Goal: Task Accomplishment & Management: Complete application form

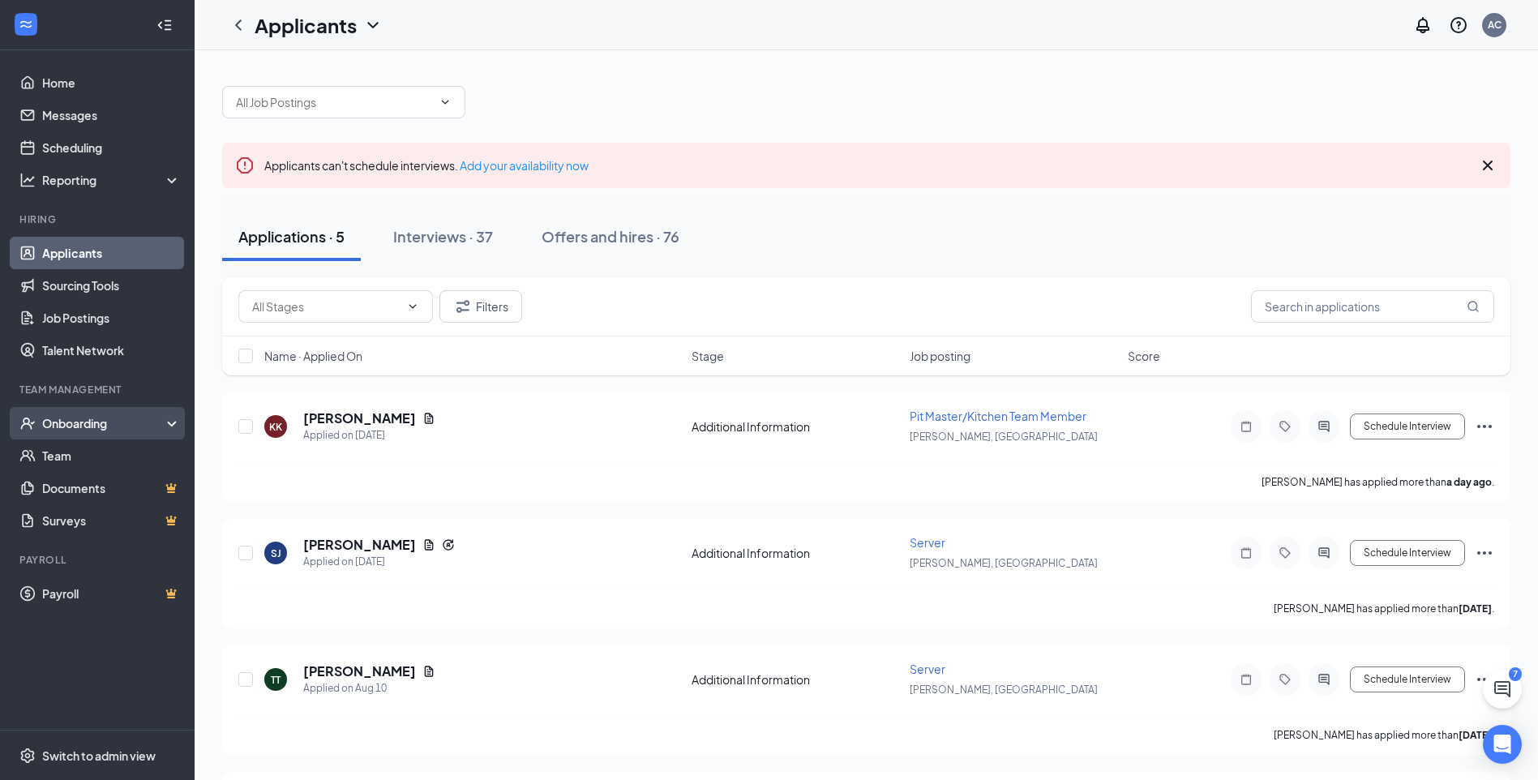
click at [124, 418] on div "Onboarding" at bounding box center [104, 423] width 125 height 16
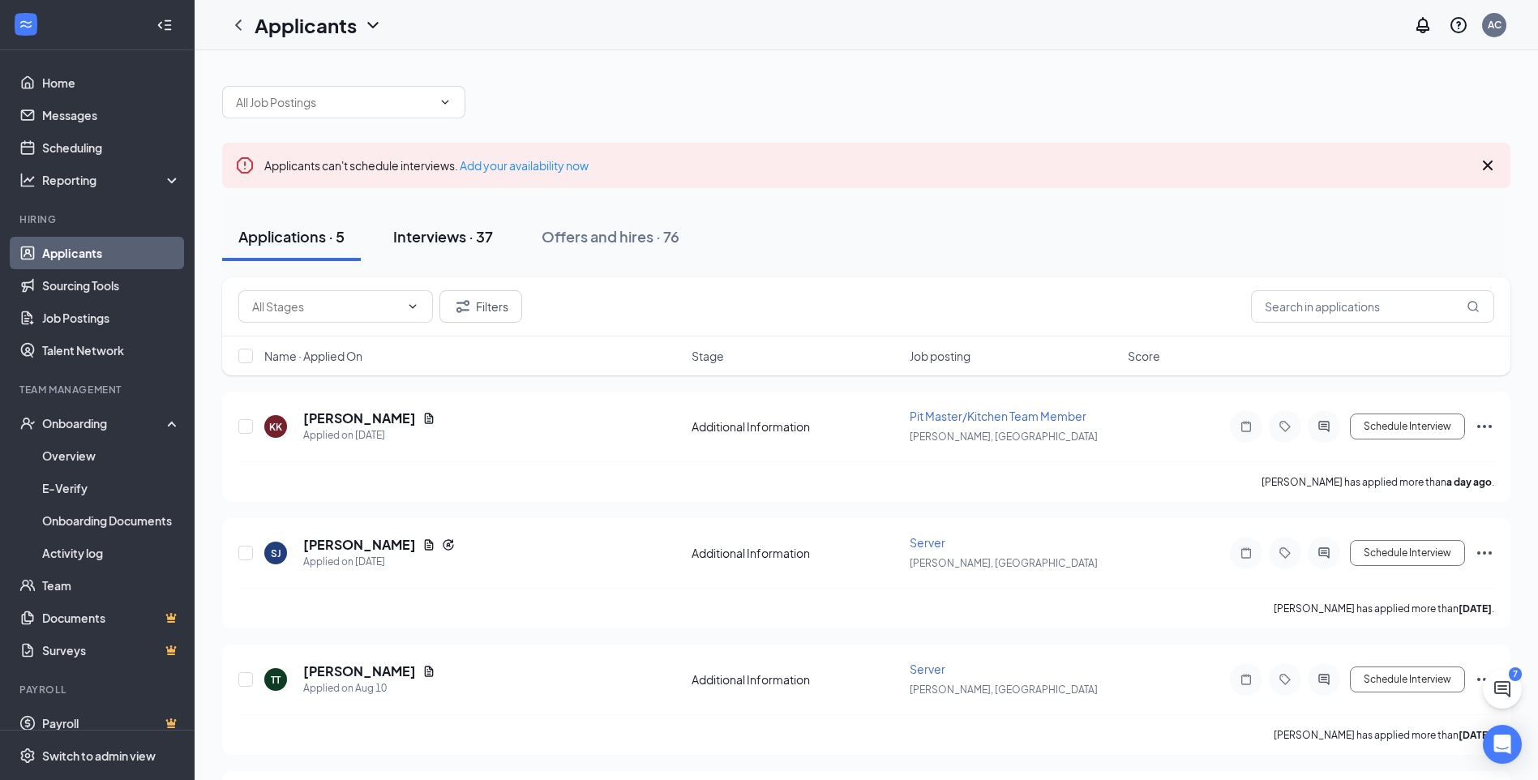
click at [454, 245] on div "Interviews · 37" at bounding box center [443, 236] width 100 height 20
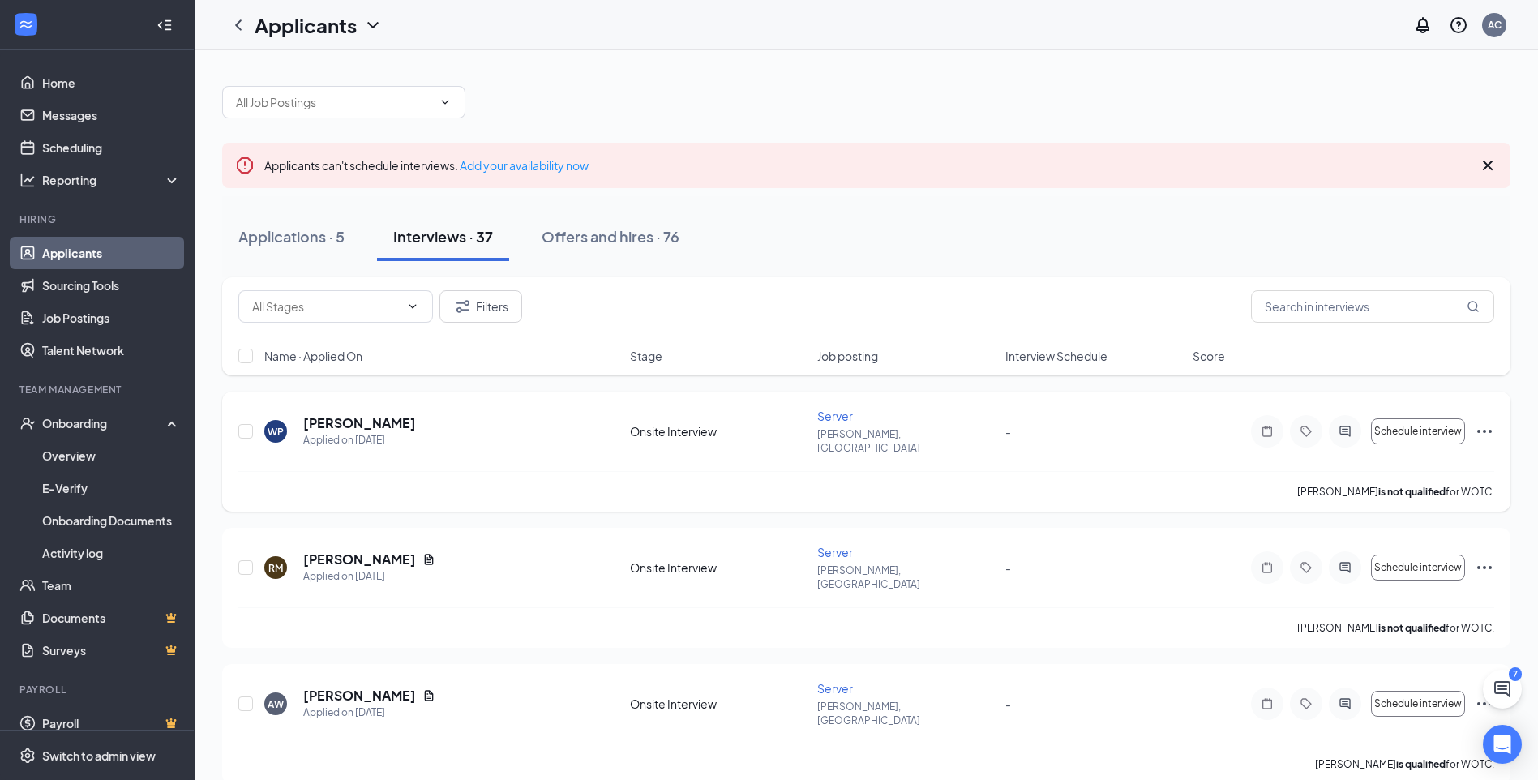
click at [1485, 427] on icon "Ellipses" at bounding box center [1484, 431] width 19 height 19
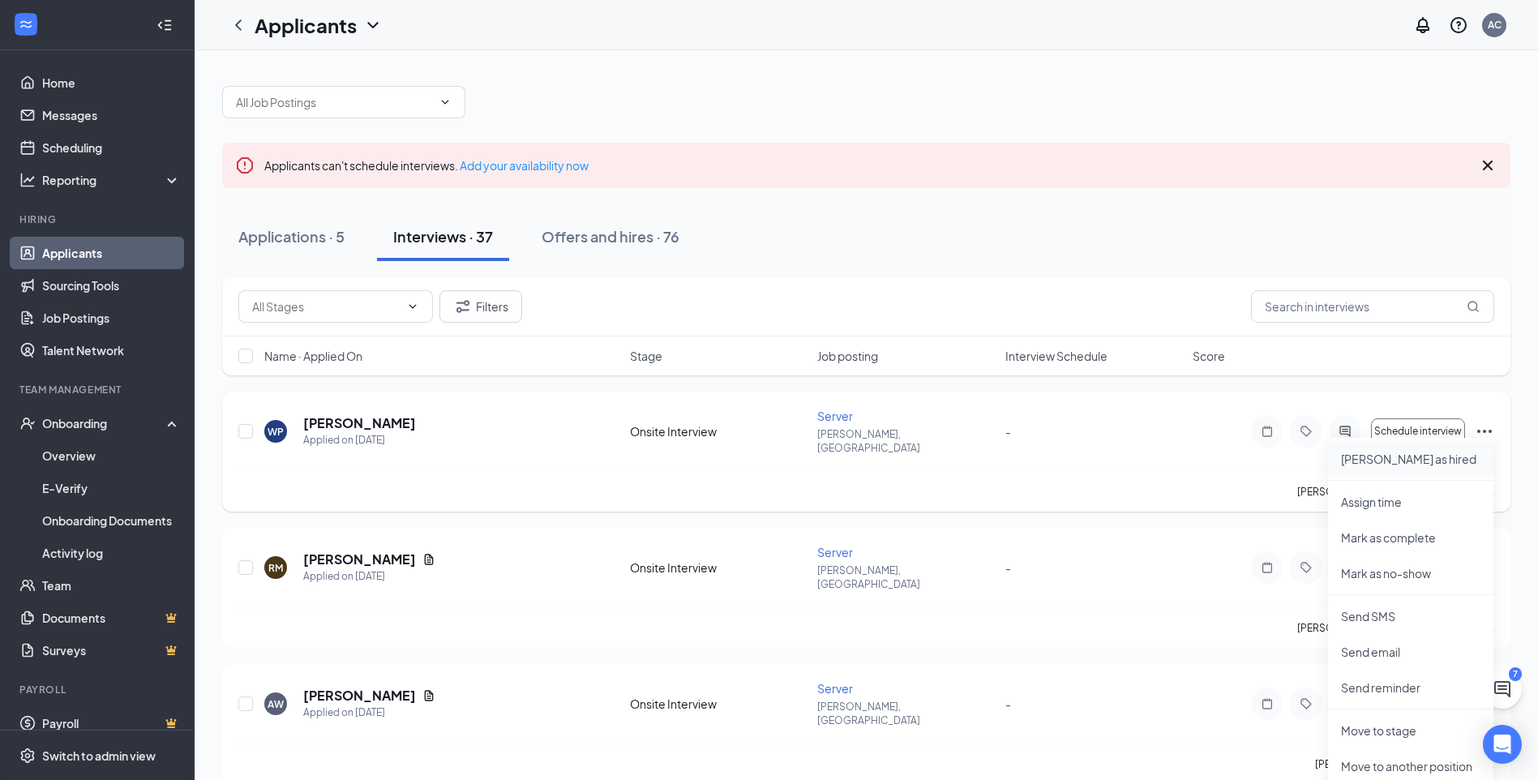
click at [1395, 460] on p "[PERSON_NAME] as hired" at bounding box center [1410, 459] width 139 height 16
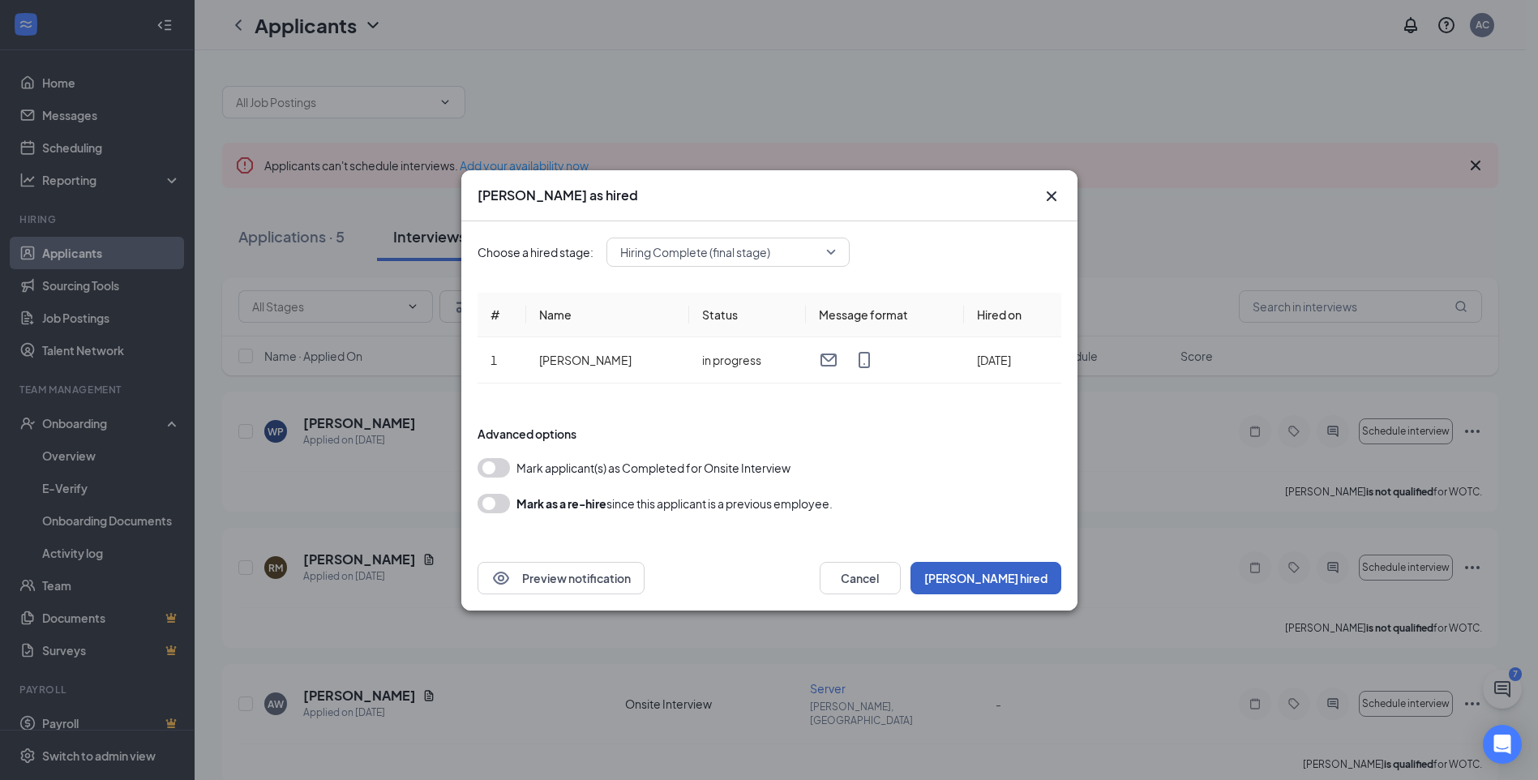
click at [1038, 573] on button "[PERSON_NAME] hired" at bounding box center [985, 578] width 151 height 32
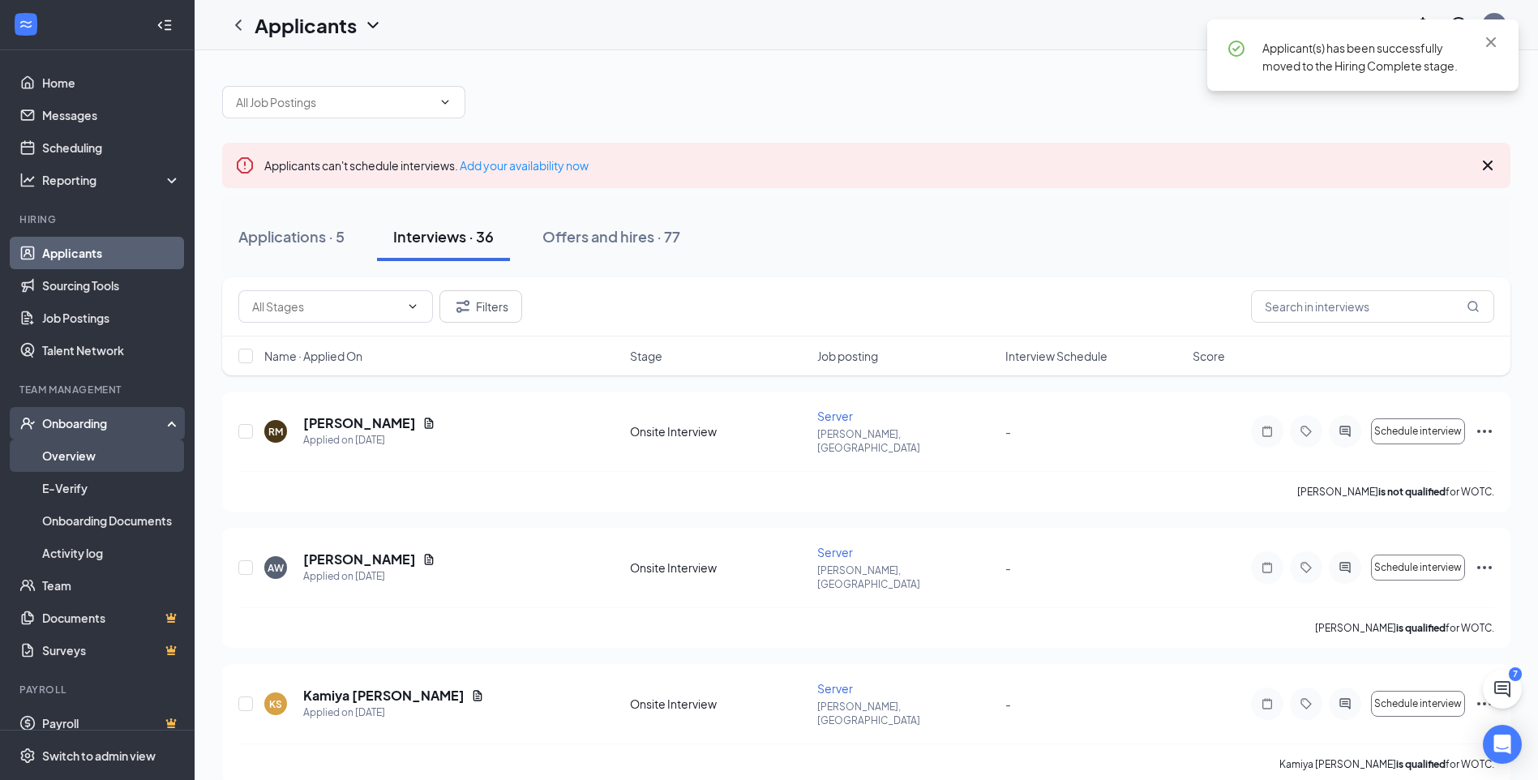
click at [94, 468] on link "Overview" at bounding box center [111, 455] width 139 height 32
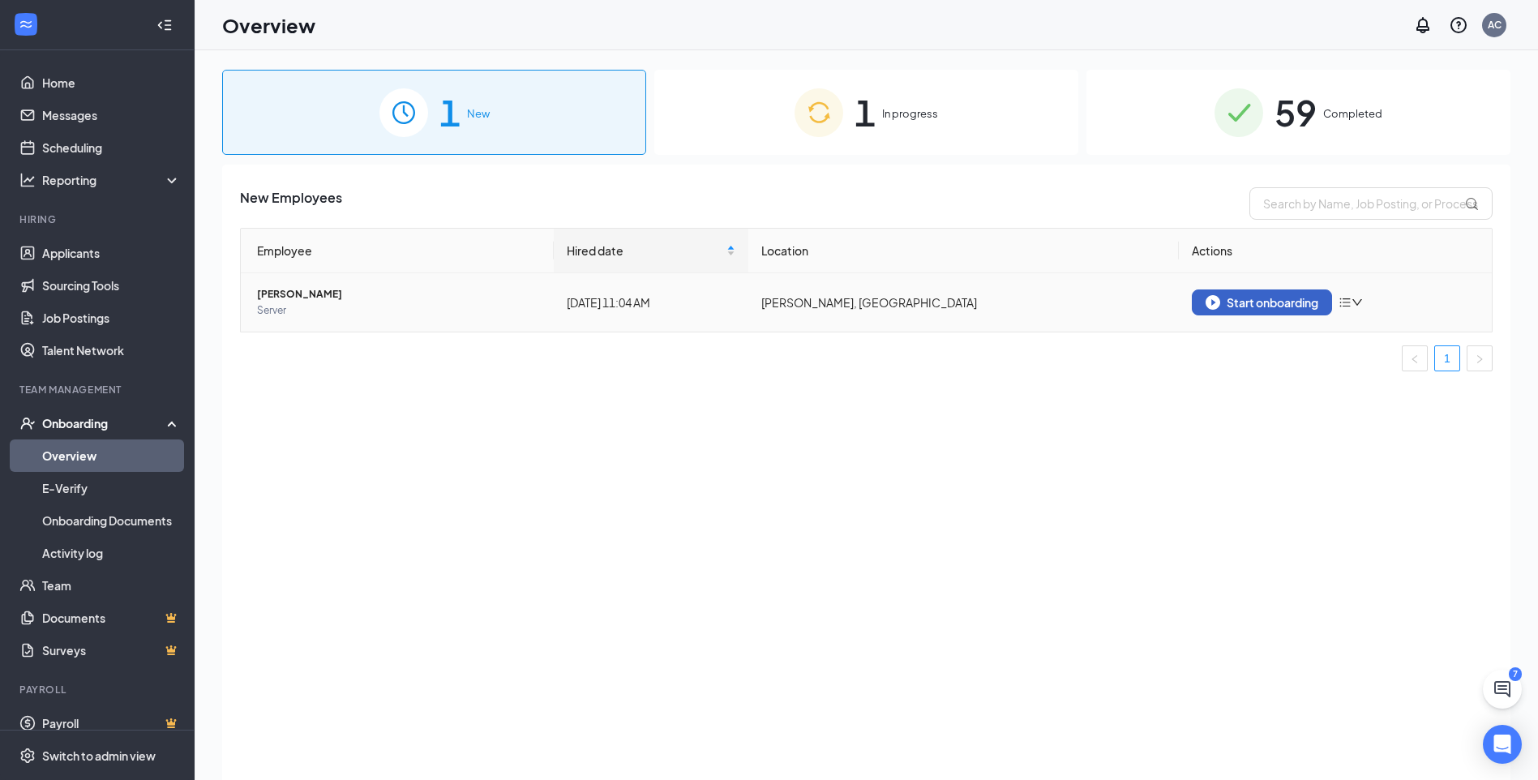
click at [1284, 307] on div "Start onboarding" at bounding box center [1261, 302] width 113 height 15
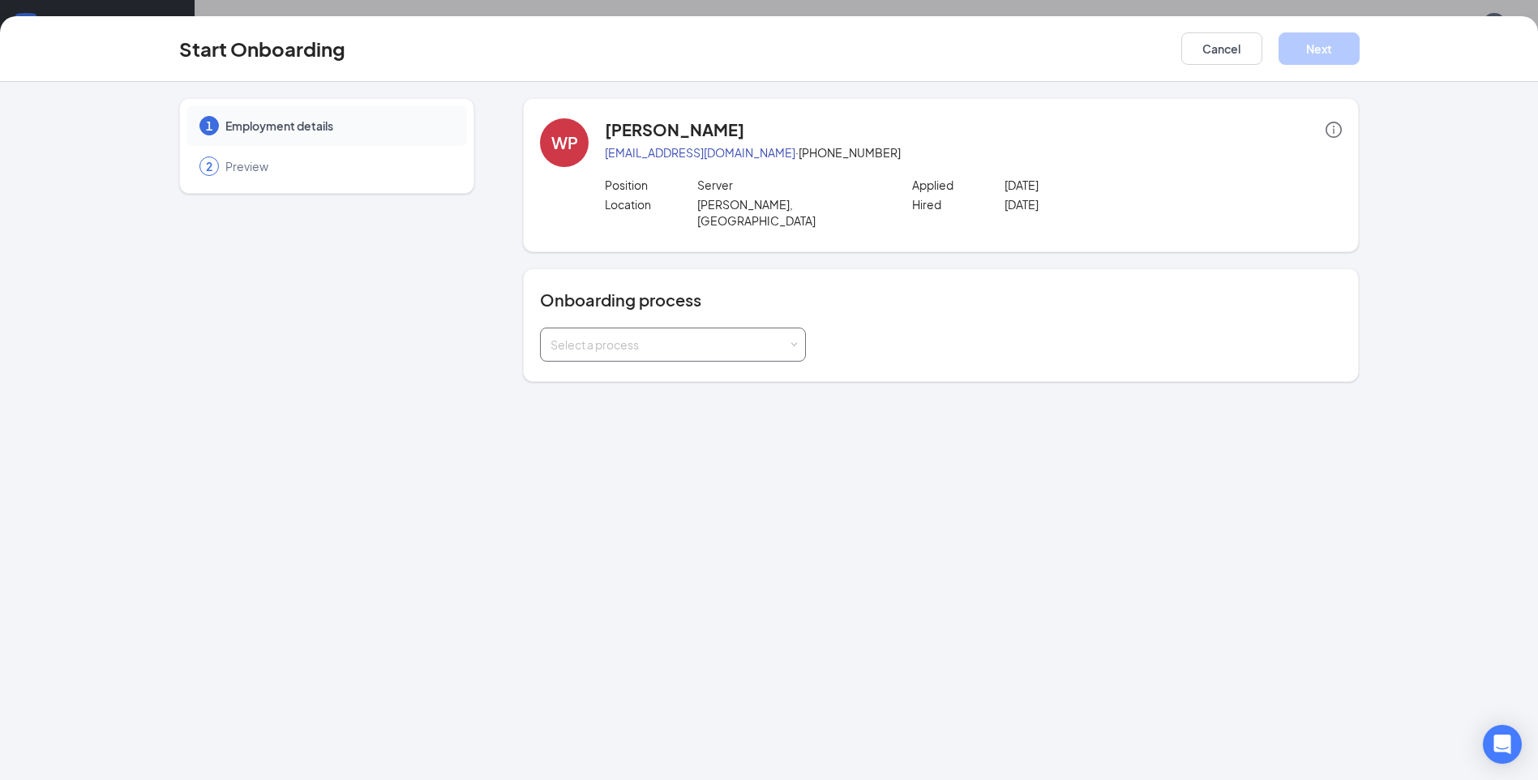
click at [692, 336] on div "Select a process" at bounding box center [669, 344] width 238 height 16
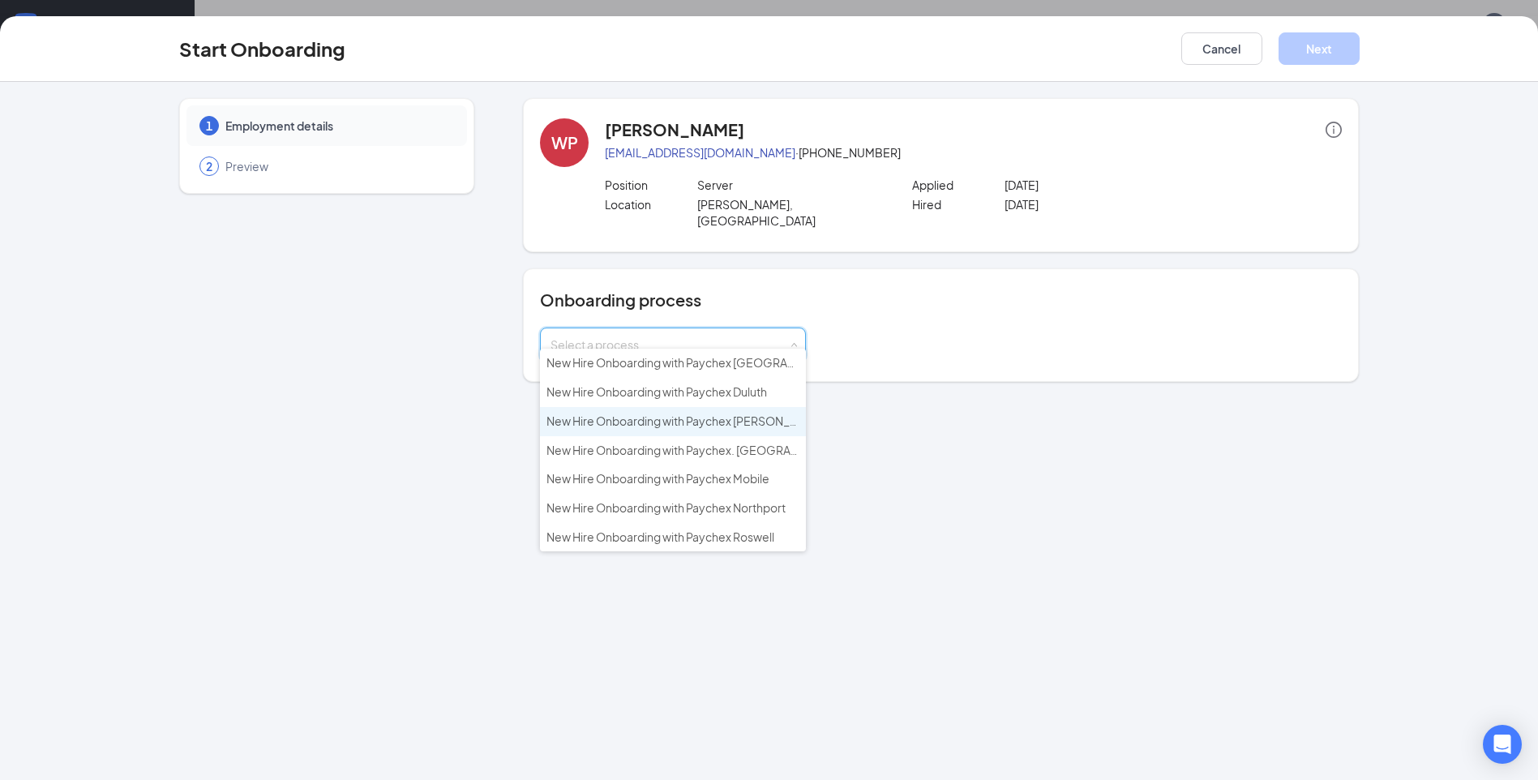
click at [756, 416] on span "New Hire Onboarding with Paychex [PERSON_NAME] Hwy 280" at bounding box center [708, 420] width 325 height 15
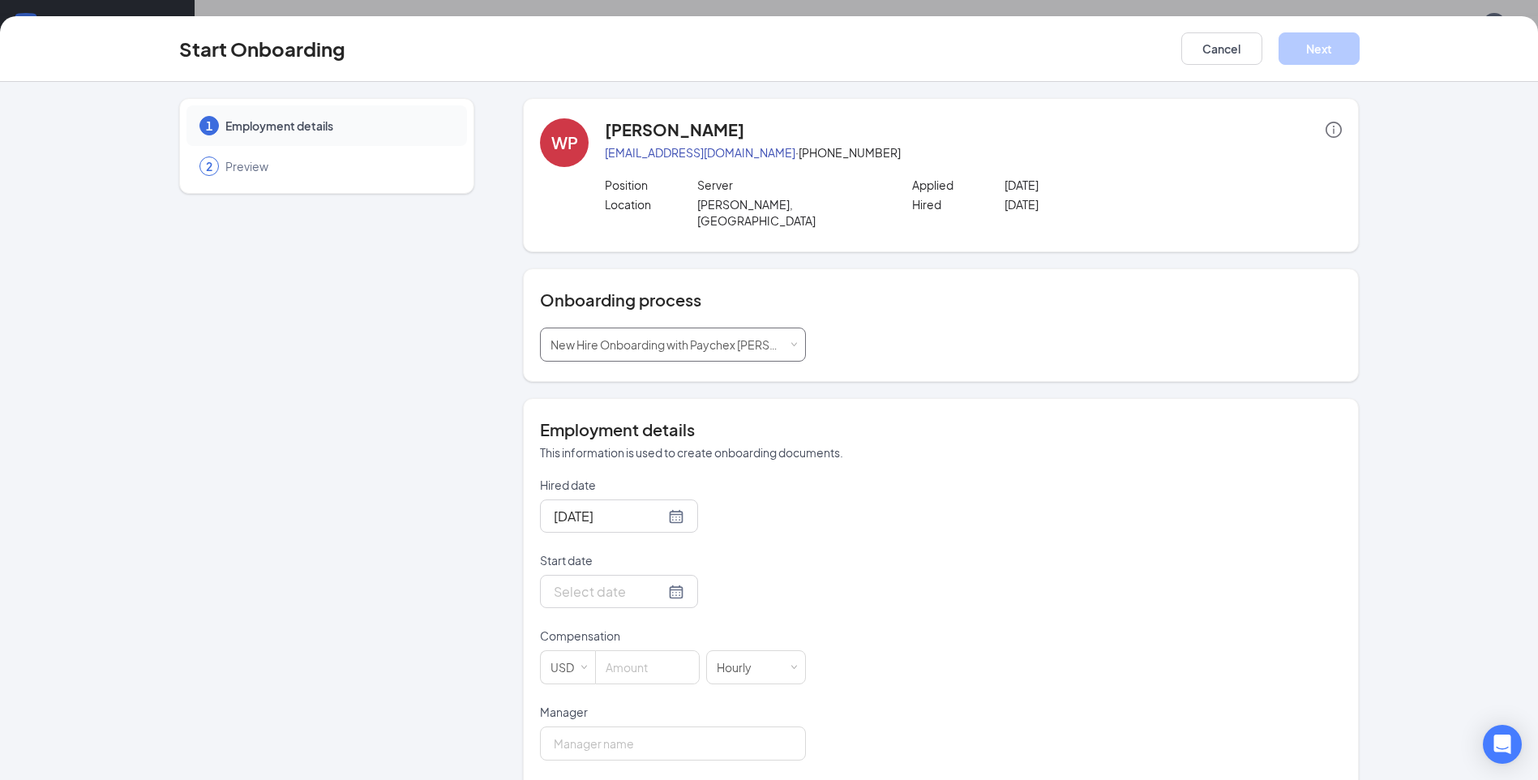
scroll to position [243, 0]
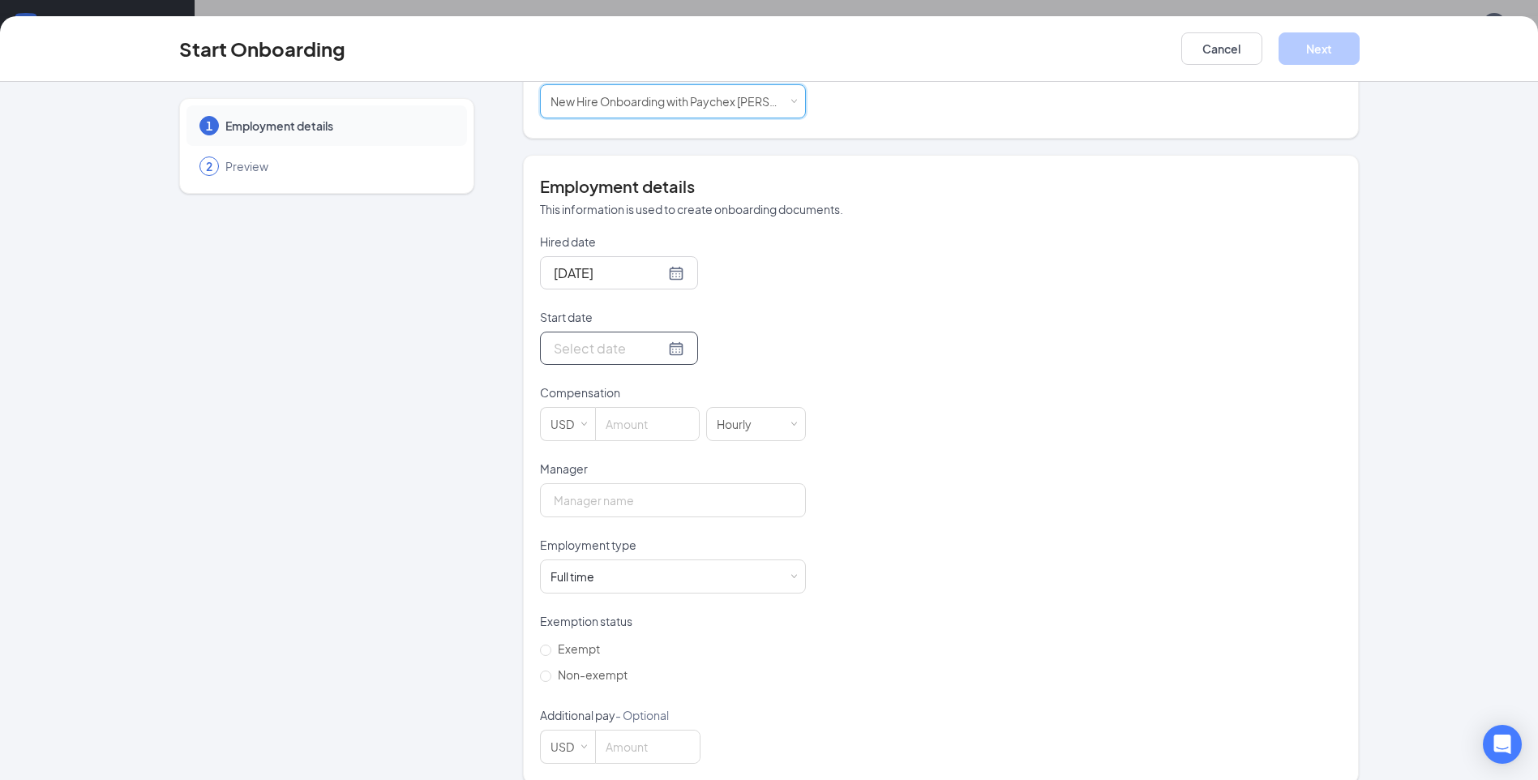
click at [605, 340] on input "Start date" at bounding box center [609, 348] width 111 height 20
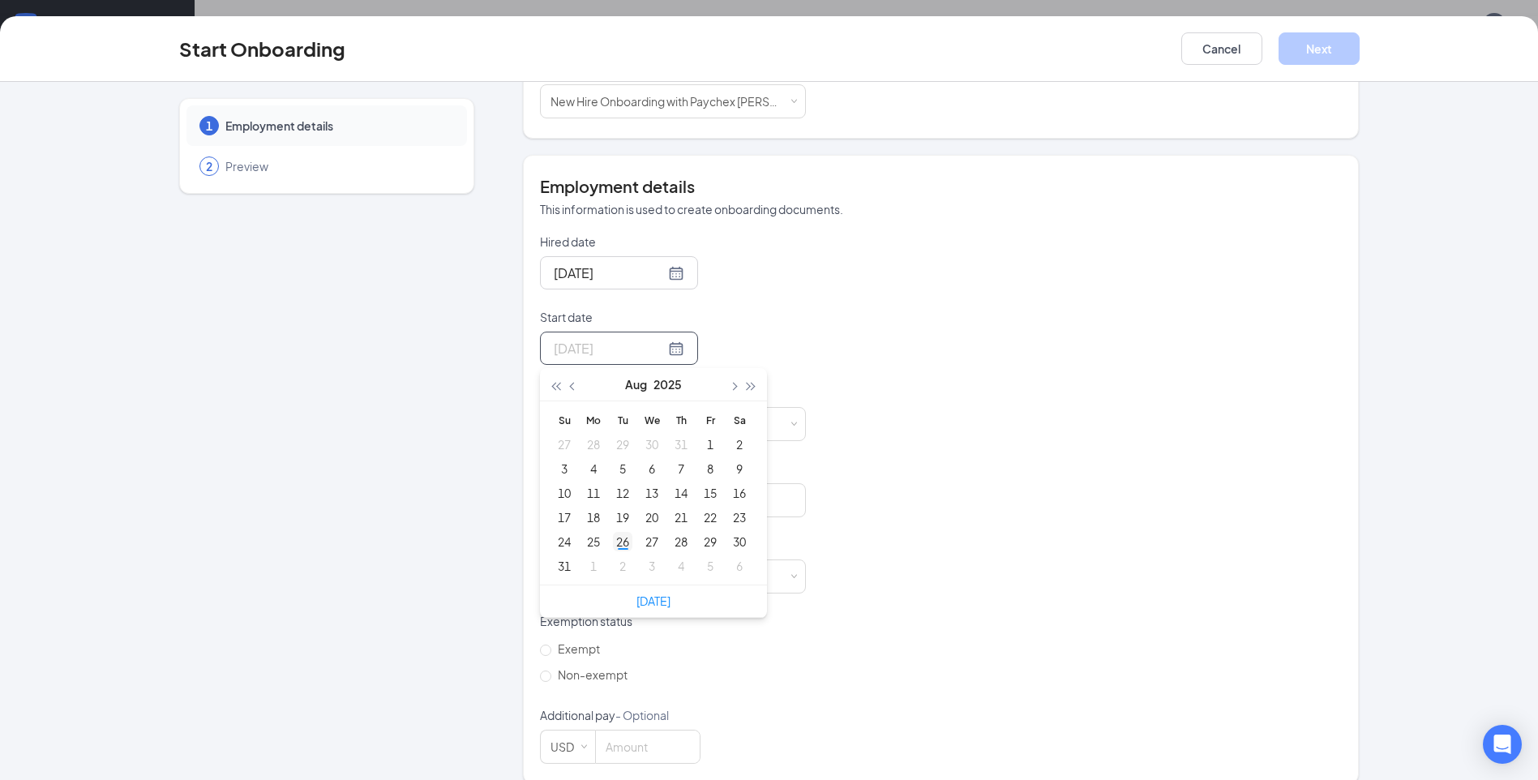
type input "[DATE]"
click at [620, 533] on div "26" at bounding box center [622, 541] width 19 height 19
click at [655, 263] on div at bounding box center [619, 273] width 131 height 20
type input "[DATE]"
click at [584, 456] on div "25" at bounding box center [593, 465] width 19 height 19
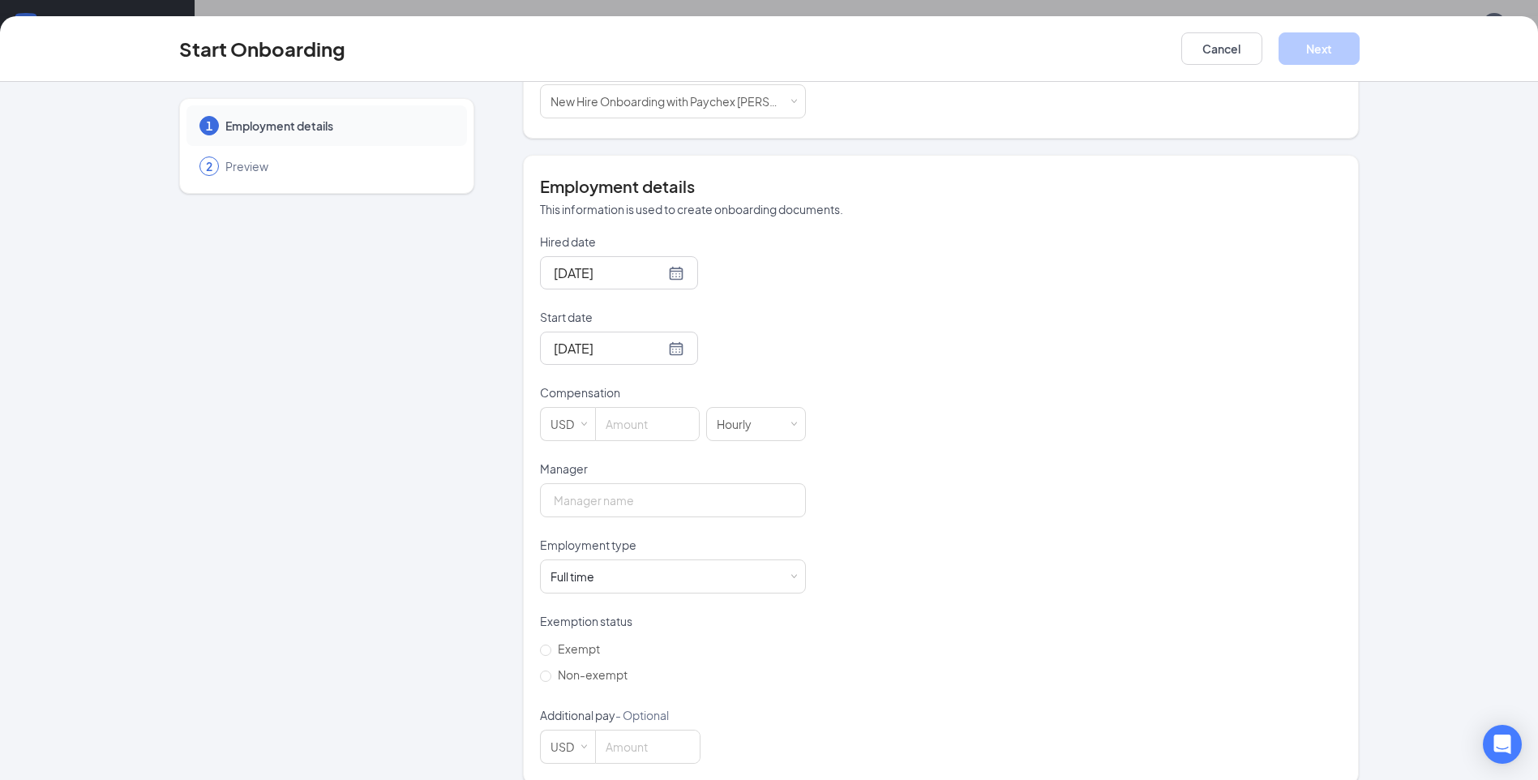
click at [771, 256] on div "[DATE]" at bounding box center [673, 272] width 266 height 33
click at [625, 411] on input at bounding box center [647, 420] width 103 height 32
type input "7.25"
click at [609, 459] on div "Manager" at bounding box center [673, 467] width 266 height 23
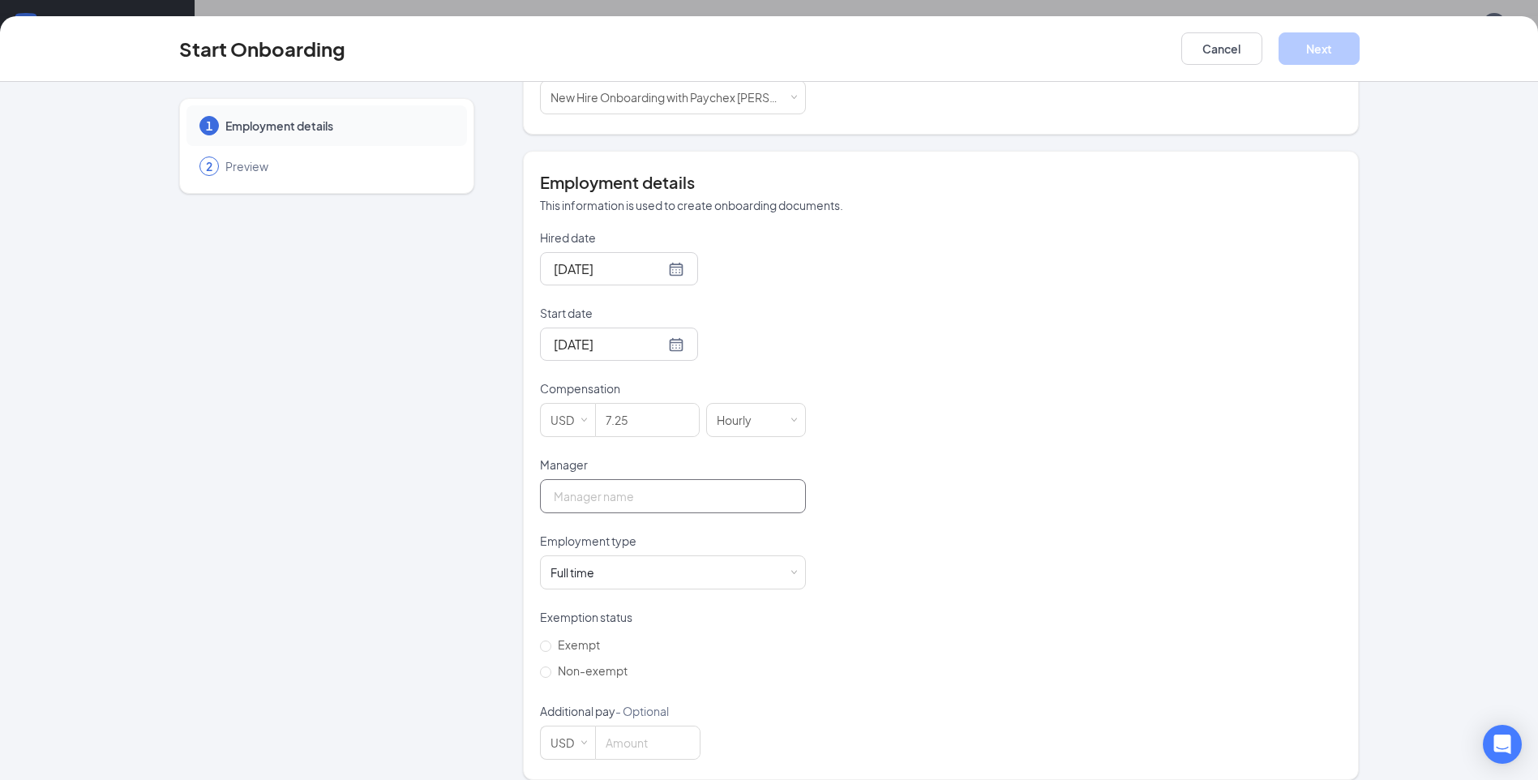
click at [597, 494] on input "Manager" at bounding box center [673, 496] width 266 height 34
type input "[PERSON_NAME]"
click at [540, 666] on input "Non-exempt" at bounding box center [545, 671] width 11 height 11
radio input "true"
click at [1342, 51] on button "Next" at bounding box center [1318, 48] width 81 height 32
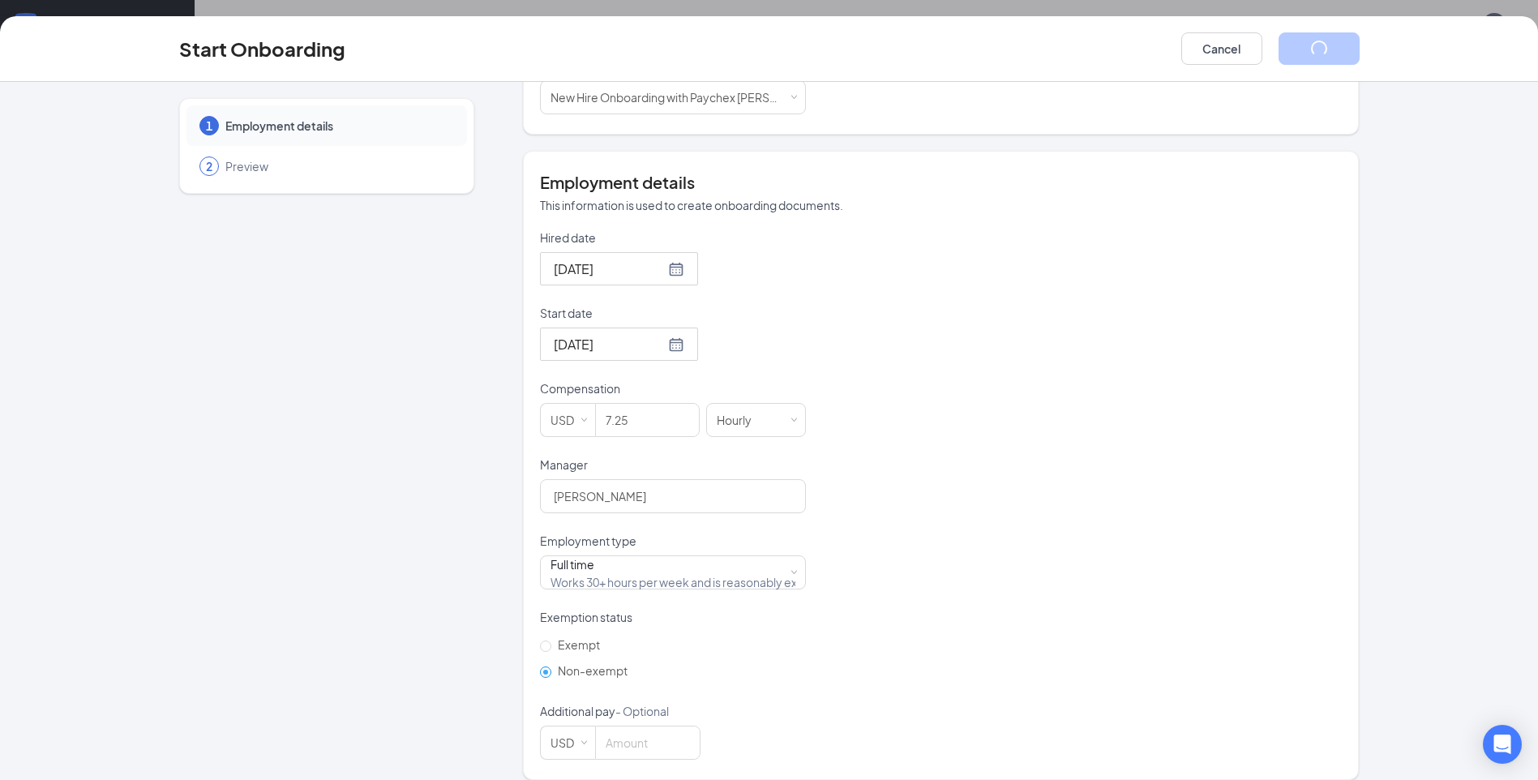
scroll to position [0, 0]
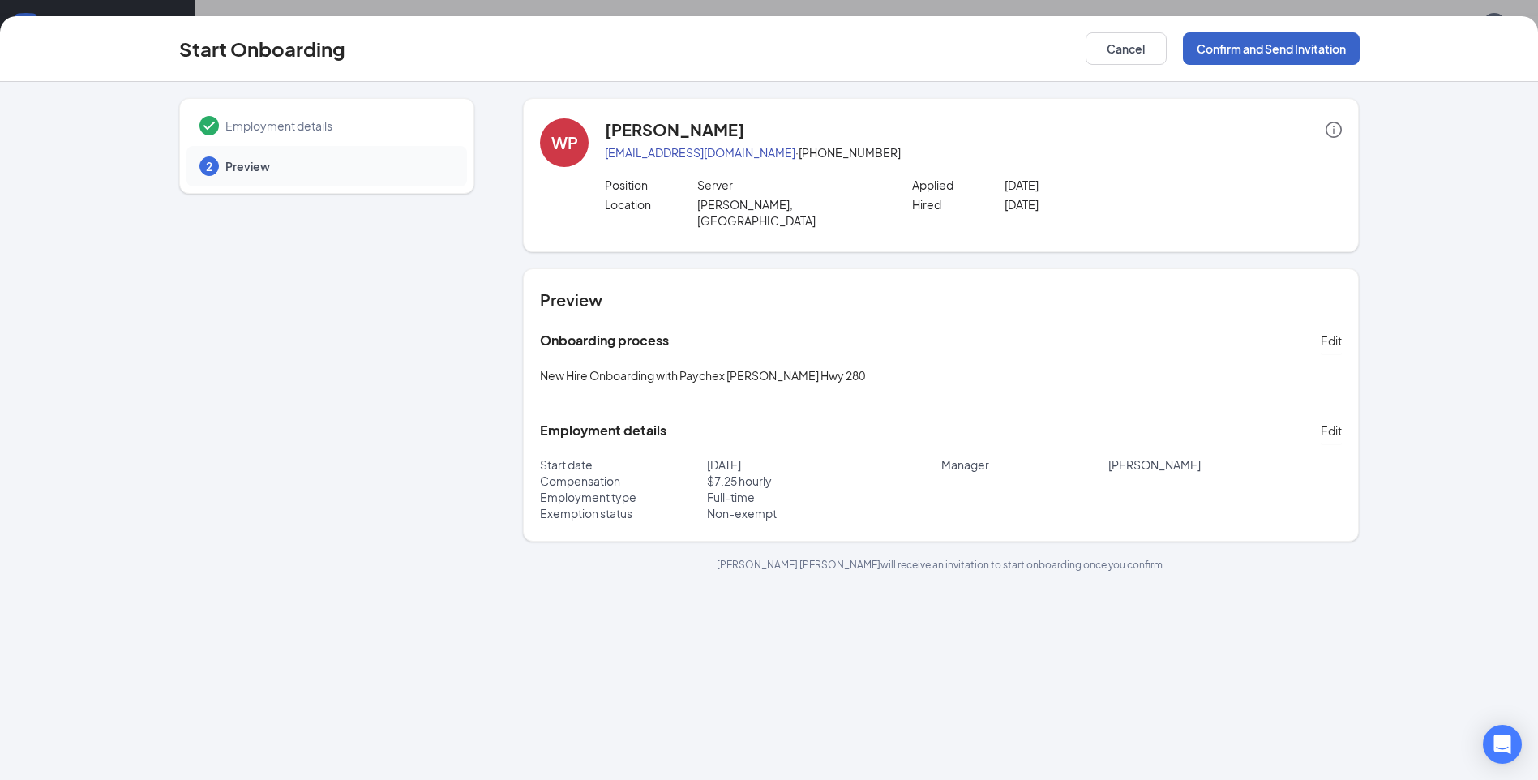
click at [1294, 49] on button "Confirm and Send Invitation" at bounding box center [1271, 48] width 177 height 32
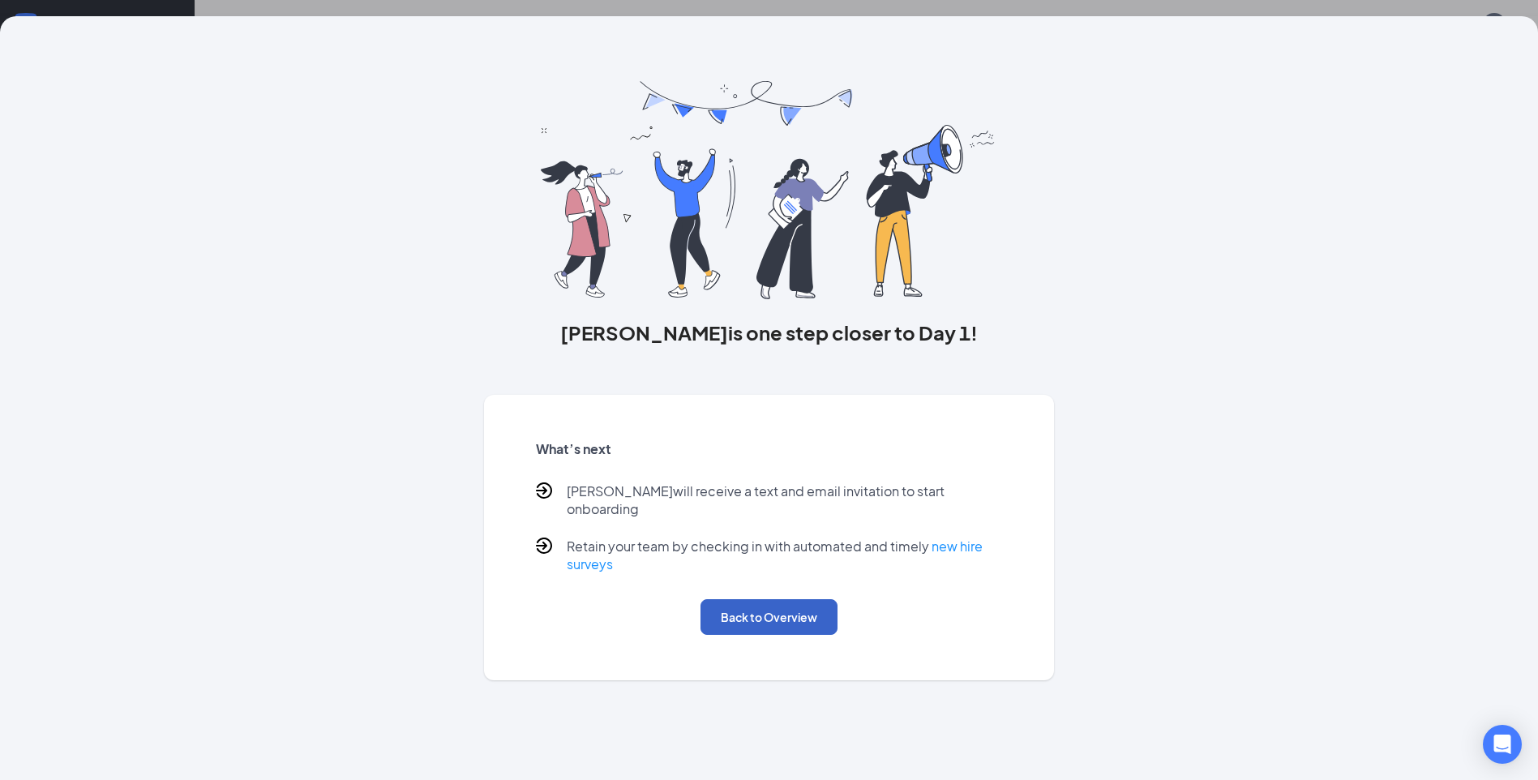
click at [789, 599] on button "Back to Overview" at bounding box center [768, 617] width 137 height 36
